Goal: Information Seeking & Learning: Check status

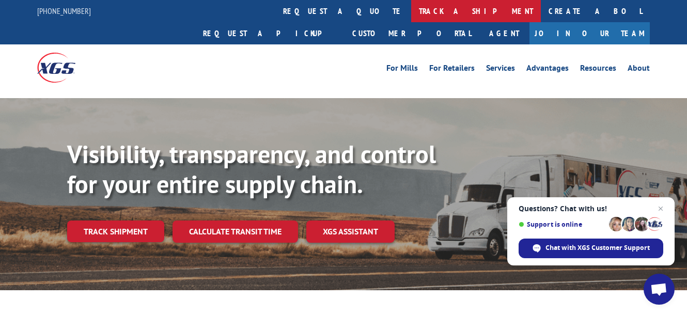
click at [411, 12] on link "track a shipment" at bounding box center [476, 11] width 130 height 22
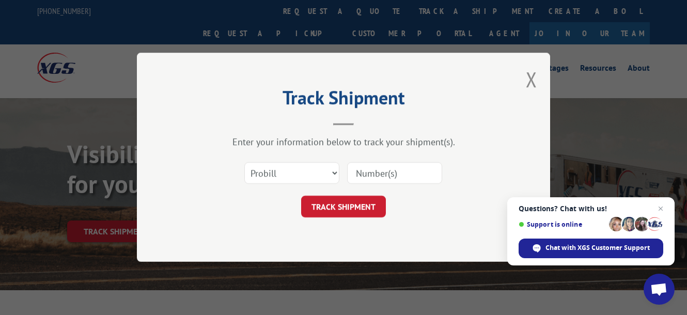
click at [363, 172] on input at bounding box center [394, 174] width 95 height 22
paste input "17602150"
type input "17602150"
click at [358, 215] on button "TRACK SHIPMENT" at bounding box center [343, 207] width 85 height 22
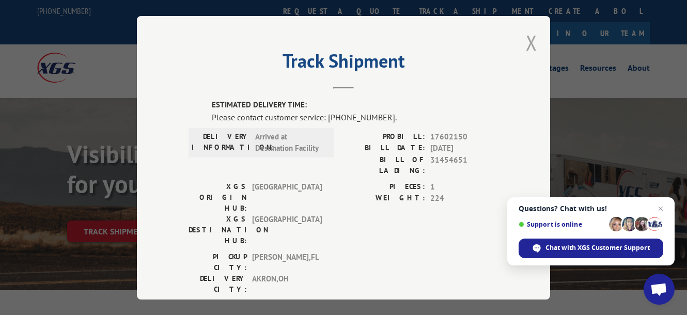
click at [526, 33] on button "Close modal" at bounding box center [531, 42] width 11 height 27
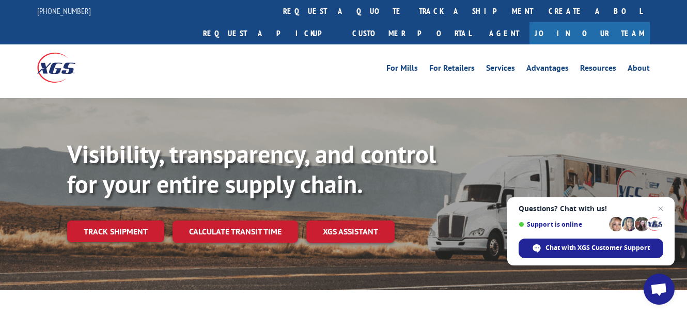
click at [411, 8] on link "track a shipment" at bounding box center [476, 11] width 130 height 22
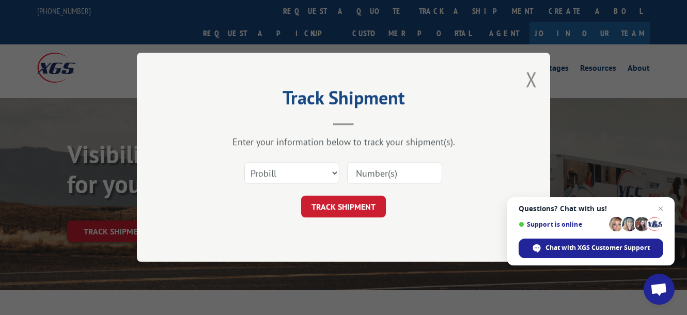
click at [398, 171] on input at bounding box center [394, 174] width 95 height 22
paste input "17602152"
type input "17602152"
click at [349, 197] on button "TRACK SHIPMENT" at bounding box center [343, 207] width 85 height 22
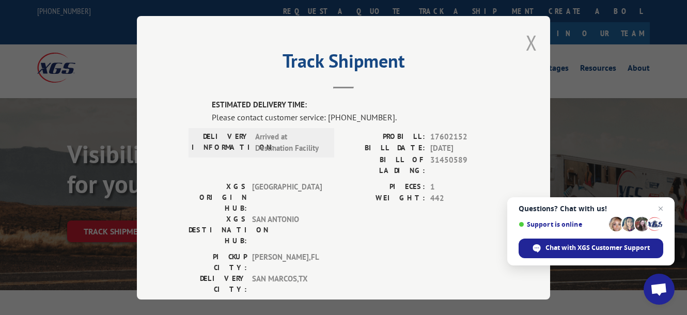
click at [528, 39] on button "Close modal" at bounding box center [531, 42] width 11 height 27
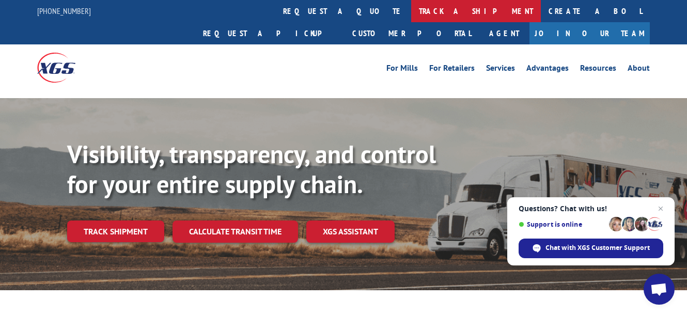
click at [411, 8] on link "track a shipment" at bounding box center [476, 11] width 130 height 22
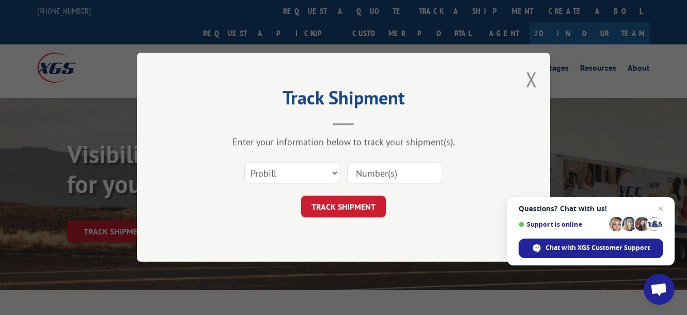
click at [376, 172] on input at bounding box center [394, 174] width 95 height 22
paste input "17602150"
type input "17602150"
click at [349, 221] on div "Track Shipment Enter your information below to track your shipment(s). Select c…" at bounding box center [343, 157] width 413 height 209
click at [356, 203] on button "TRACK SHIPMENT" at bounding box center [343, 207] width 85 height 22
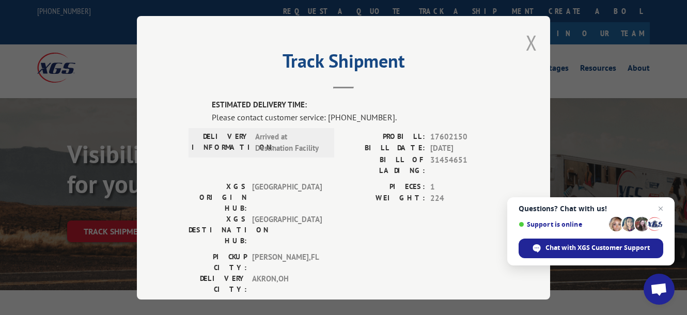
click at [526, 36] on button "Close modal" at bounding box center [531, 42] width 11 height 27
